Goal: Navigation & Orientation: Find specific page/section

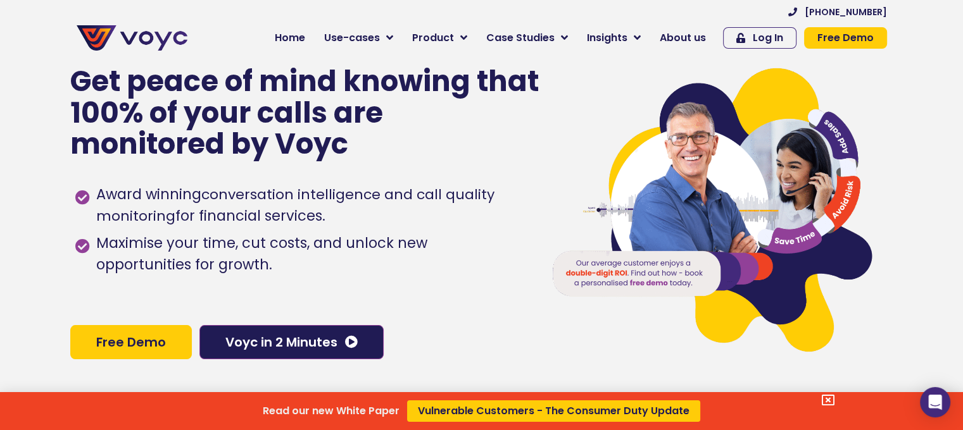
click at [306, 40] on div "Read our new White Paper Vulnerable Customers - The Consumer Duty Update" at bounding box center [481, 215] width 963 height 430
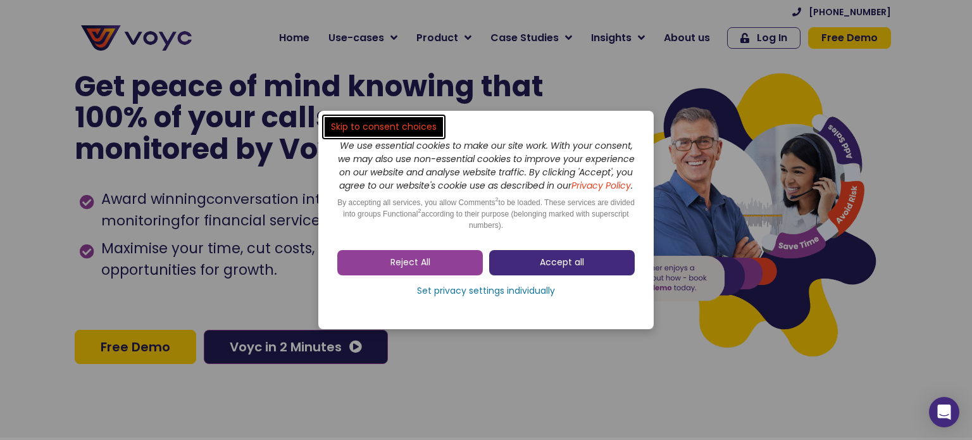
click at [547, 269] on span "Accept all" at bounding box center [562, 262] width 44 height 13
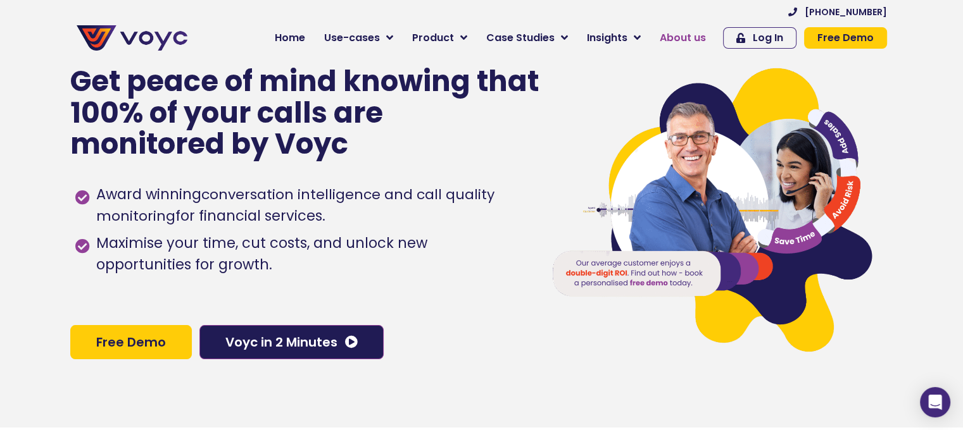
click at [696, 36] on span "About us" at bounding box center [682, 37] width 46 height 15
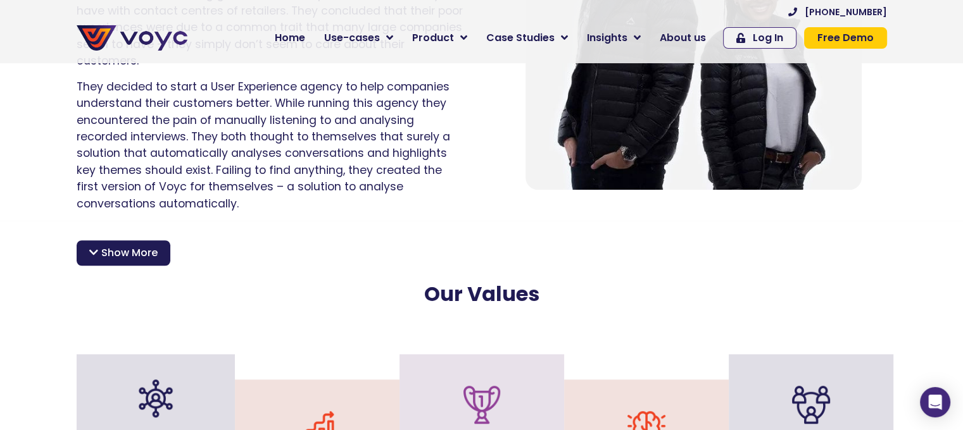
scroll to position [1004, 0]
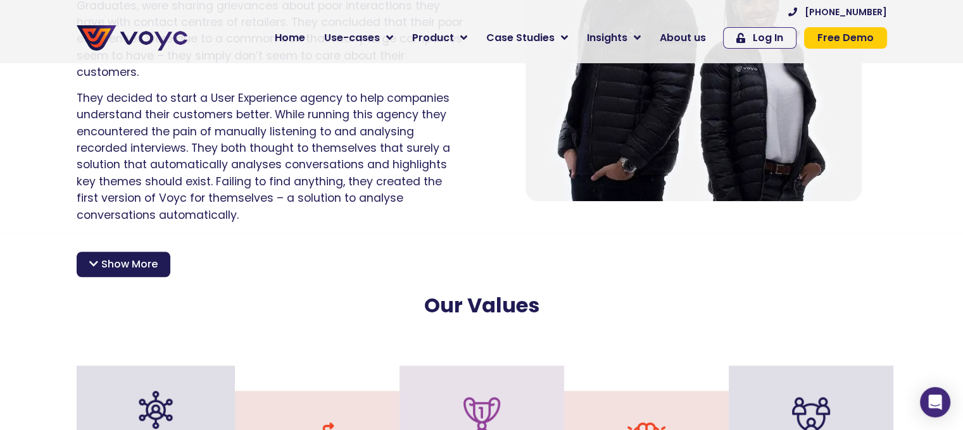
click at [134, 257] on span "Show More" at bounding box center [129, 264] width 56 height 15
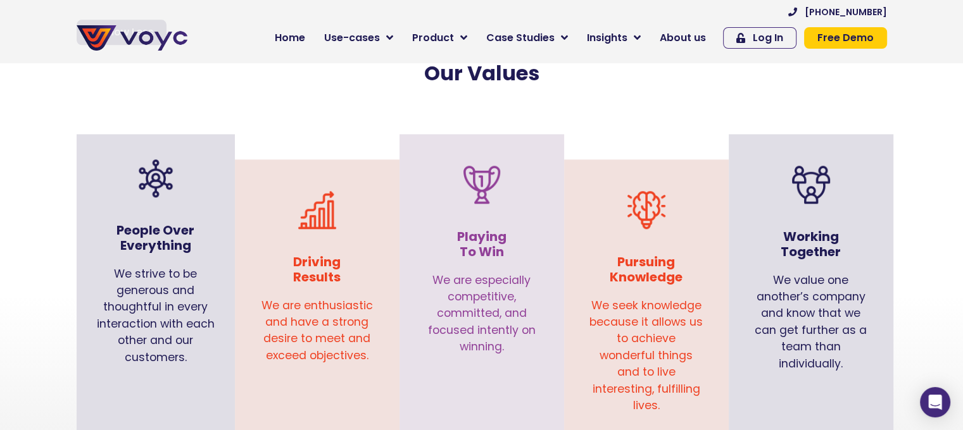
scroll to position [1470, 0]
